Goal: Check status

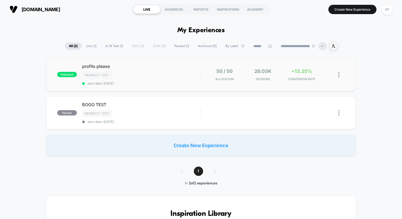
click at [177, 85] on div "published profits please Redirect Test start date: [DATE] 50 / 50 Allocation 26…" at bounding box center [201, 74] width 310 height 33
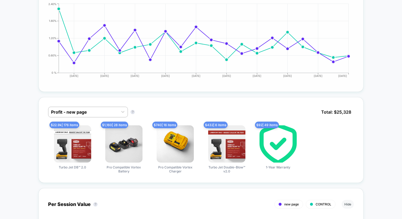
scroll to position [266, 0]
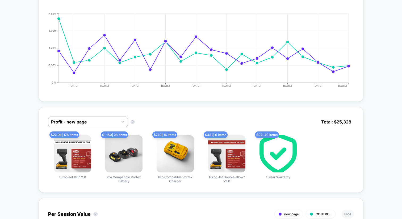
click at [141, 102] on div "Profit - new page Profit - new page ? Total: $ 25,328 $ 22.9k | 176 items Turbo…" at bounding box center [201, 213] width 325 height 222
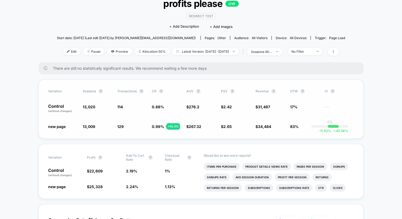
scroll to position [36, 0]
